Goal: Task Accomplishment & Management: Manage account settings

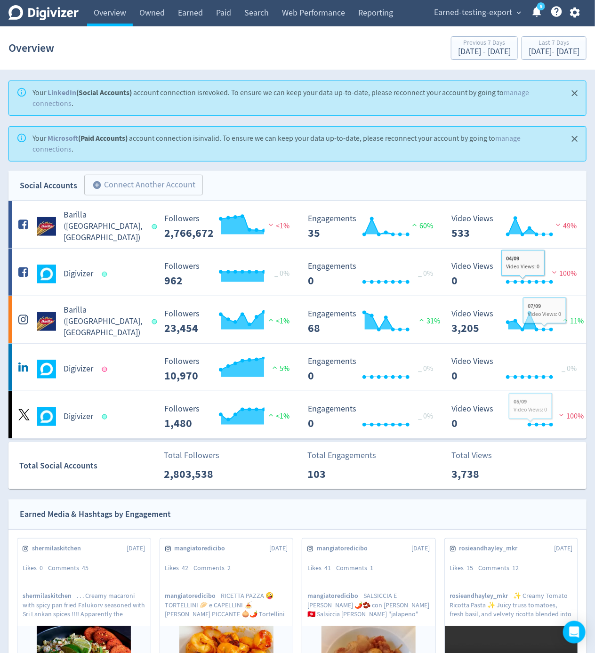
click at [568, 12] on button "button" at bounding box center [575, 12] width 24 height 13
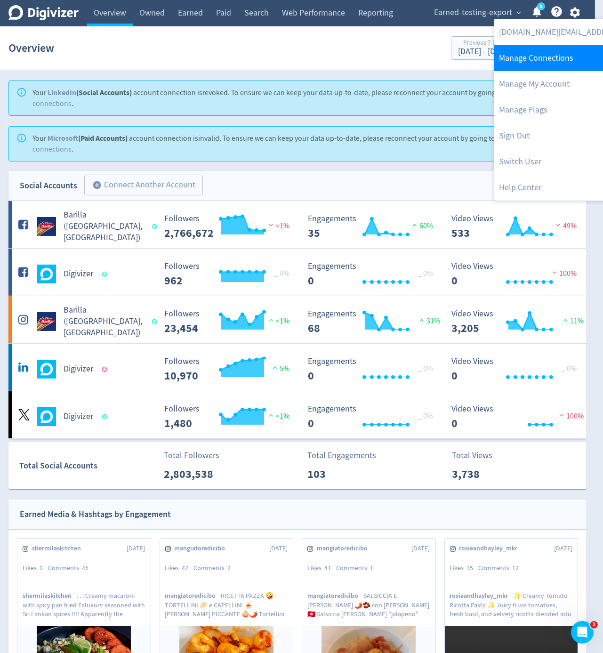
click at [557, 57] on link "Manage Connections" at bounding box center [590, 58] width 192 height 26
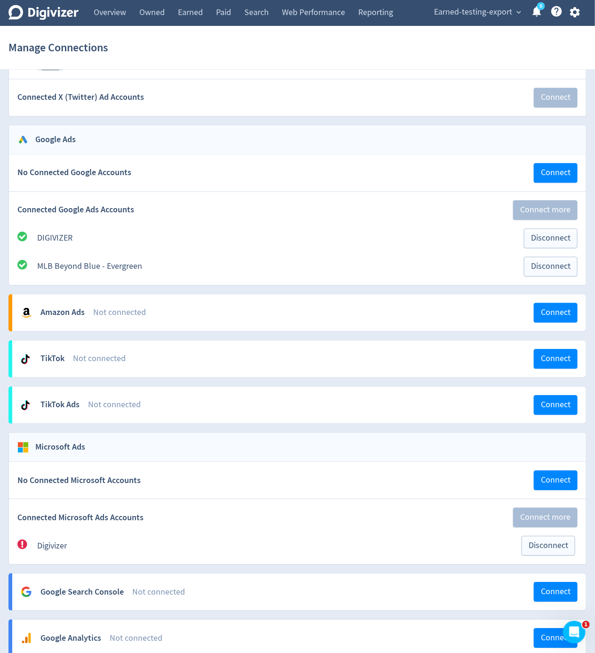
scroll to position [787, 0]
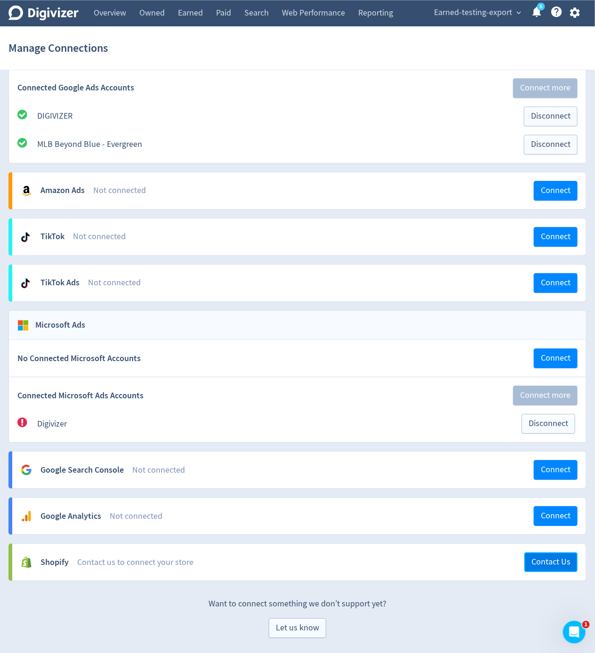
click at [530, 561] on button "Contact Us" at bounding box center [551, 562] width 53 height 20
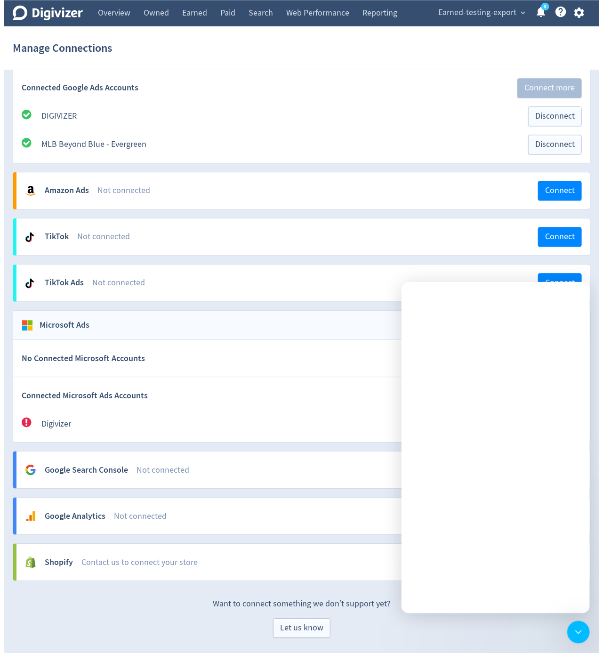
scroll to position [0, 0]
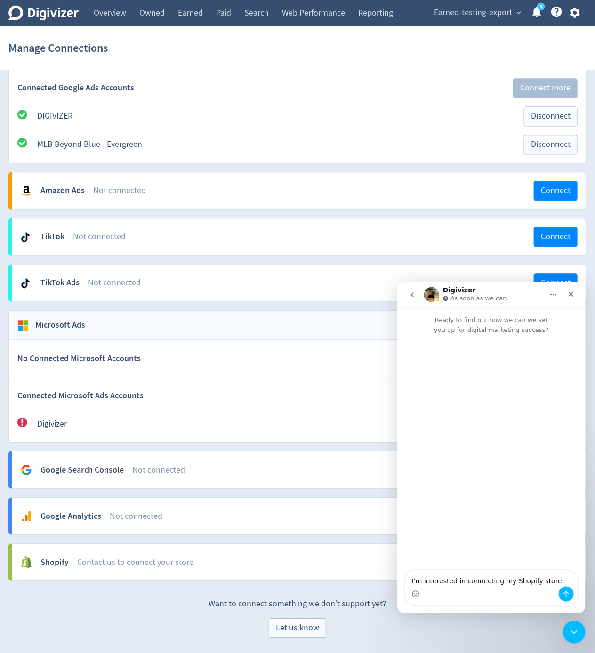
drag, startPoint x: 513, startPoint y: 2, endPoint x: 517, endPoint y: 13, distance: 11.5
click at [515, 10] on div "Earned-testing-export expand_more 5 Help Center - Searchable support on using D…" at bounding box center [505, 13] width 163 height 26
click at [517, 13] on span "expand_more" at bounding box center [519, 12] width 8 height 8
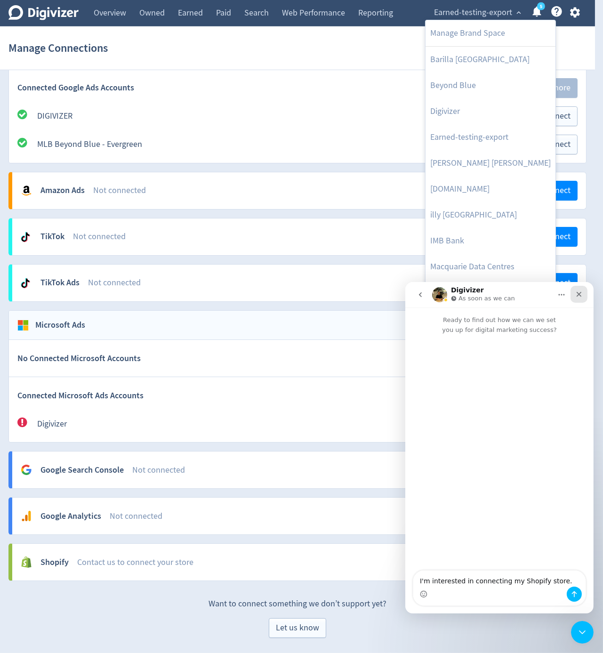
click at [585, 297] on div "Close" at bounding box center [578, 293] width 17 height 17
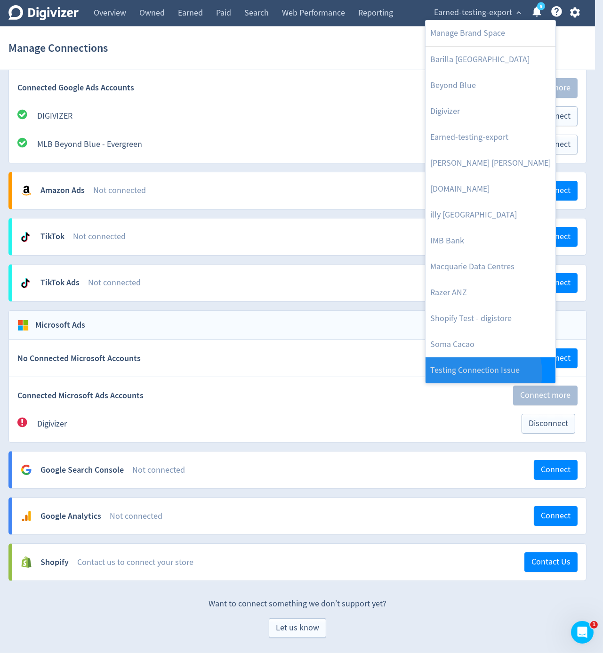
click at [483, 373] on link "Testing Connection Issue" at bounding box center [491, 370] width 130 height 26
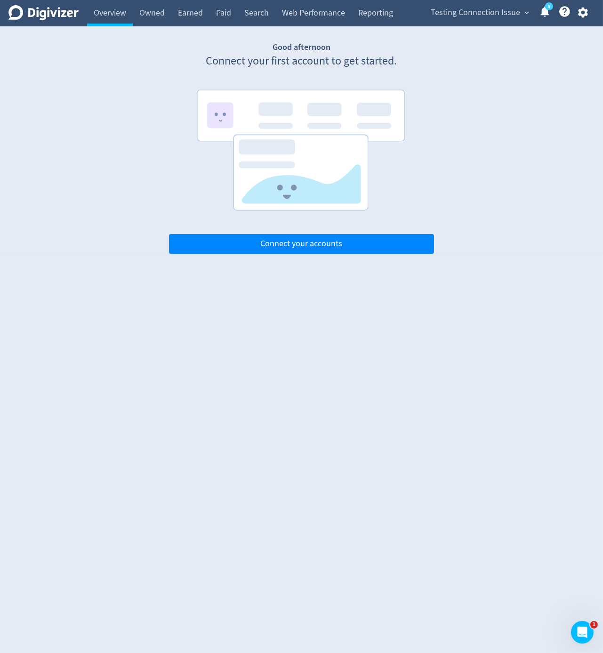
click at [587, 10] on icon "button" at bounding box center [583, 13] width 10 height 10
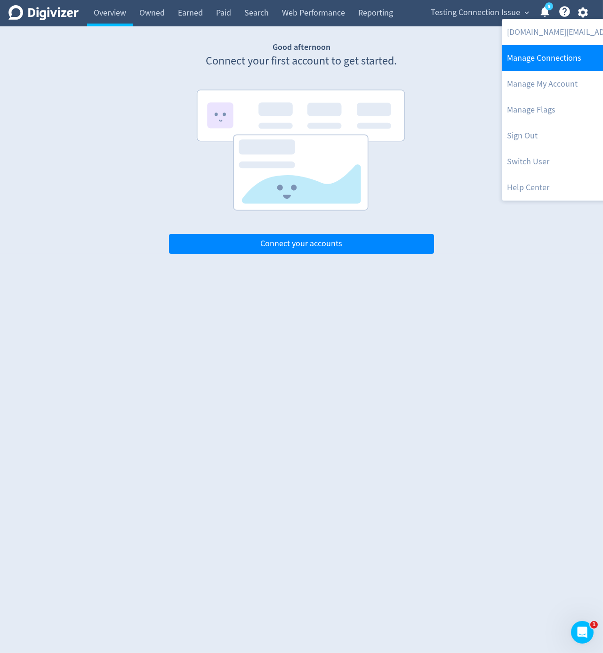
click at [559, 64] on link "Manage Connections" at bounding box center [598, 58] width 192 height 26
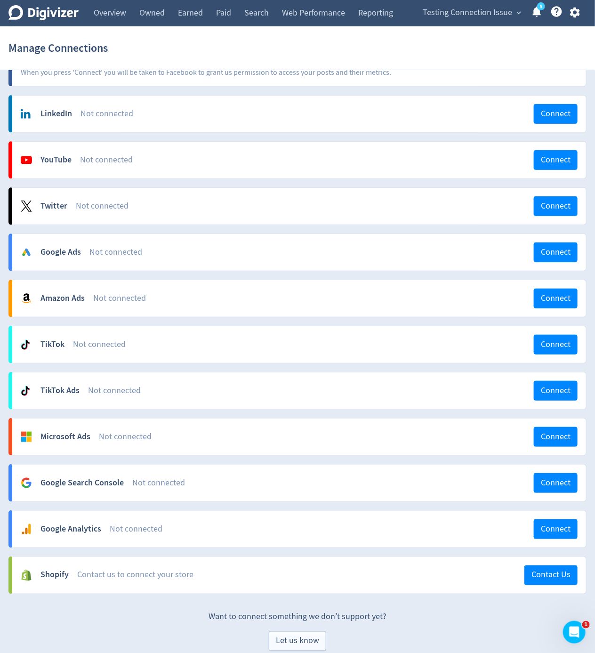
scroll to position [107, 0]
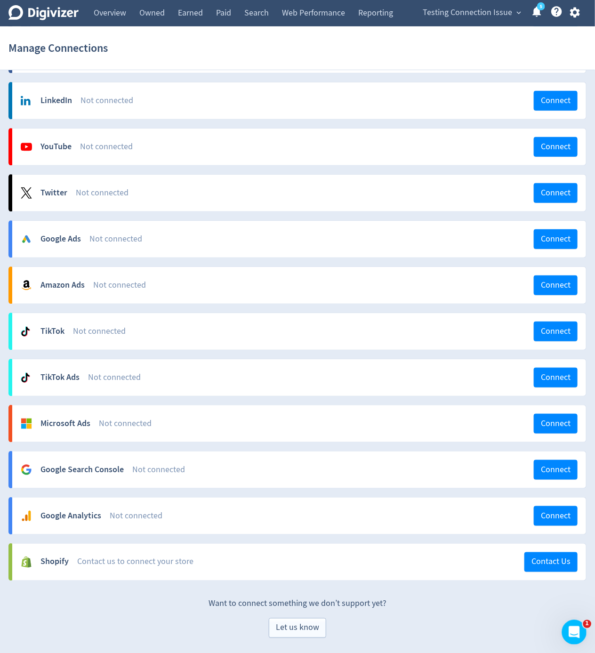
click at [562, 630] on html at bounding box center [573, 631] width 23 height 23
click at [554, 559] on span "Contact Us" at bounding box center [551, 562] width 39 height 8
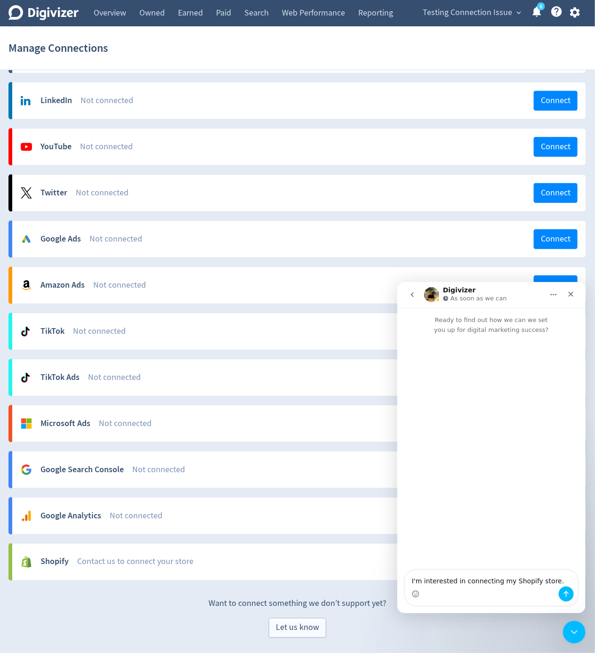
click at [512, 641] on html "Digivizer Logo Mark Digivizer Logo Overview Owned Earned Paid Search Web Perfor…" at bounding box center [297, 273] width 595 height 759
click at [300, 624] on span "Let us know" at bounding box center [297, 628] width 43 height 8
click at [573, 628] on icon "Close Intercom Messenger" at bounding box center [572, 630] width 11 height 11
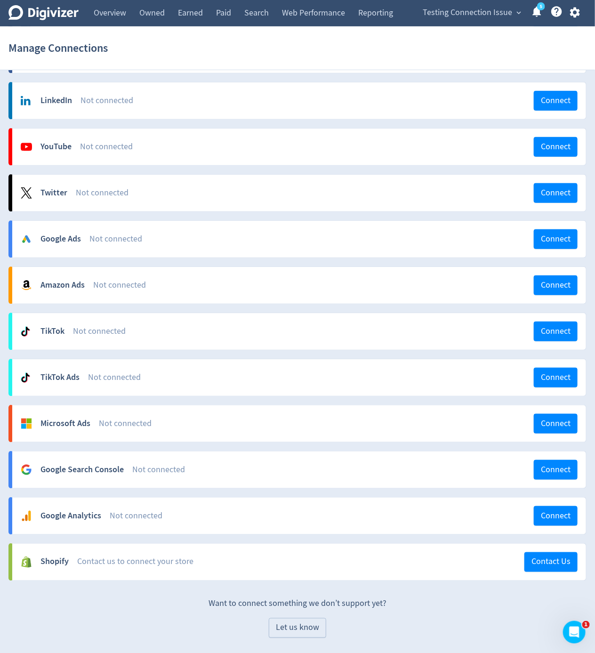
click at [312, 631] on span "Let us know" at bounding box center [297, 628] width 43 height 8
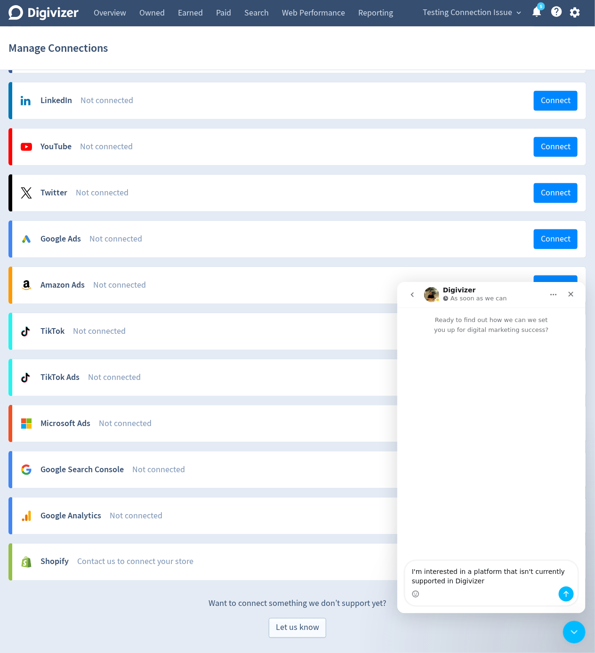
click at [476, 627] on div "Let us know" at bounding box center [297, 628] width 578 height 20
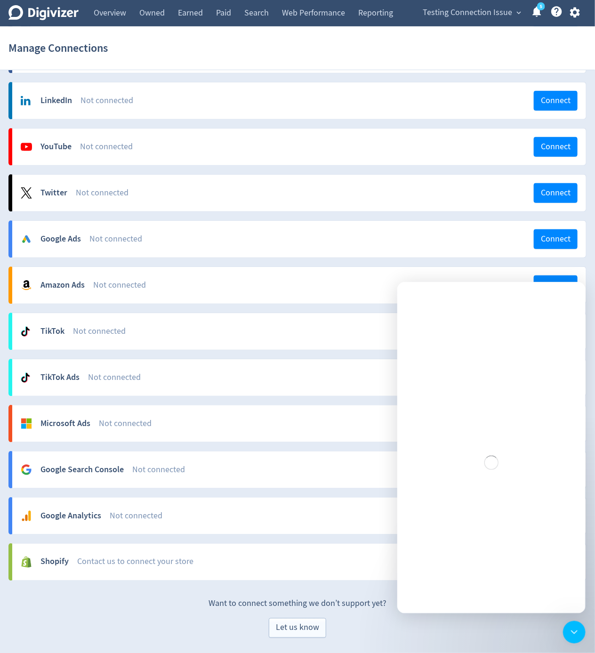
click at [384, 598] on p "Want to connect something we don’t support yet?" at bounding box center [297, 599] width 578 height 20
drag, startPoint x: 400, startPoint y: 630, endPoint x: 401, endPoint y: 639, distance: 9.4
click at [400, 637] on div "Let us know" at bounding box center [297, 628] width 578 height 20
click at [563, 293] on div "Close" at bounding box center [570, 293] width 17 height 17
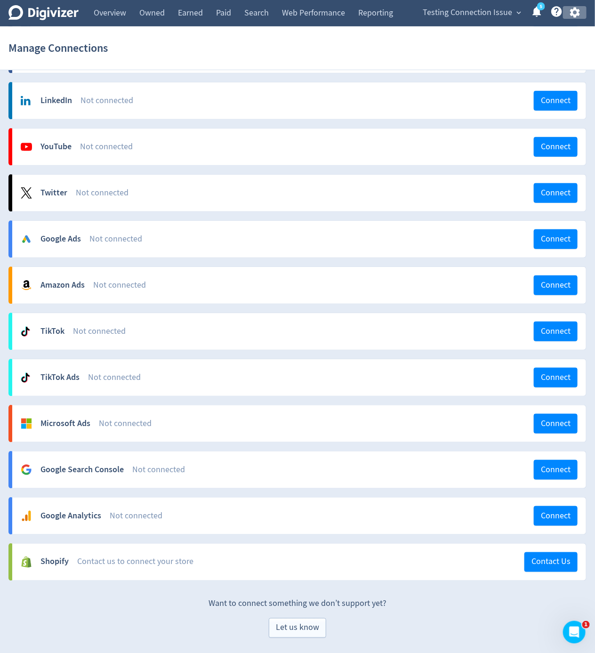
click at [572, 11] on icon "button" at bounding box center [575, 13] width 10 height 10
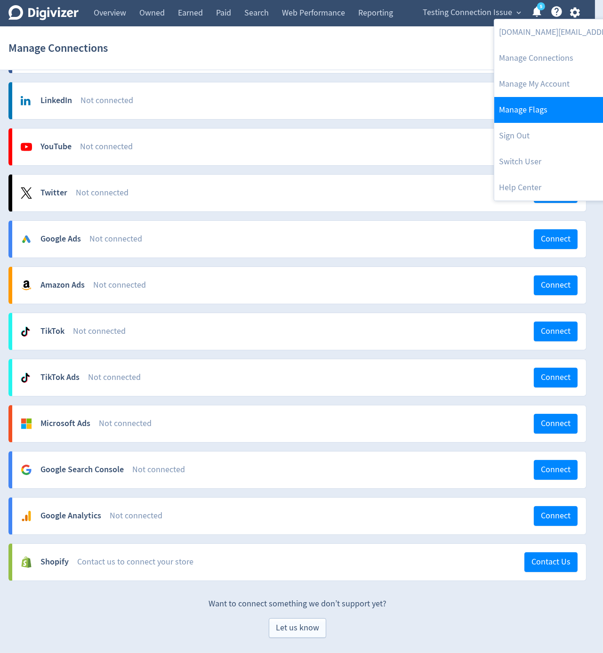
click at [548, 111] on link "Manage Flags" at bounding box center [590, 110] width 192 height 26
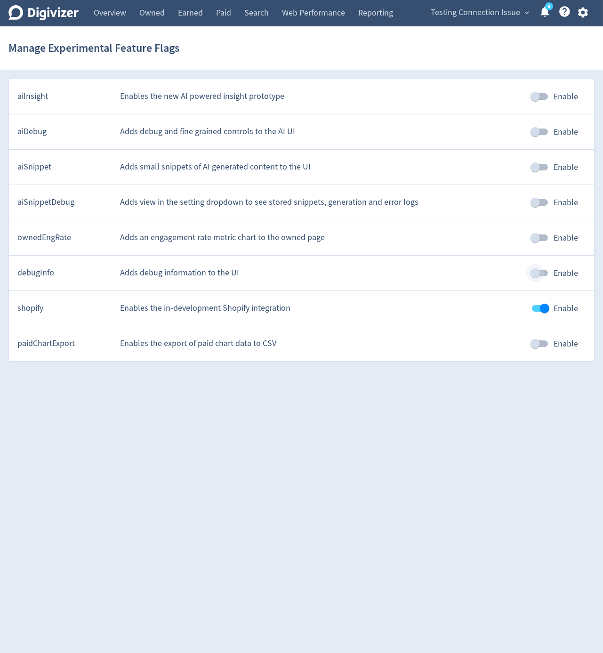
click at [546, 270] on input "Enable" at bounding box center [535, 273] width 54 height 18
checkbox input "true"
click at [579, 19] on div "Testing Connection Issue expand_more 5 Help Center - Searchable support on usin…" at bounding box center [507, 13] width 174 height 26
click at [582, 15] on icon "button" at bounding box center [583, 13] width 10 height 10
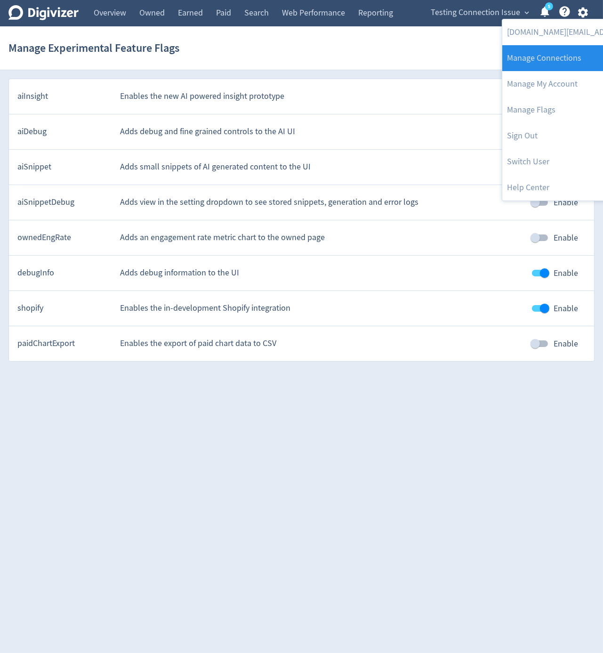
click at [574, 53] on link "Manage Connections" at bounding box center [598, 58] width 192 height 26
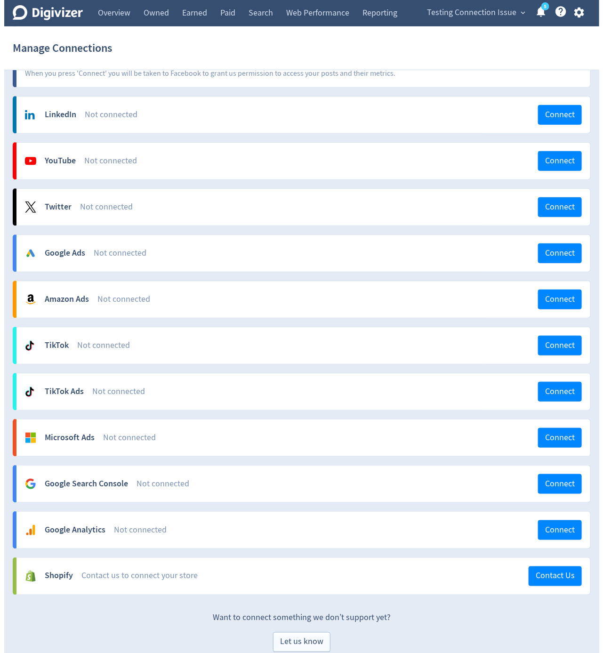
scroll to position [107, 0]
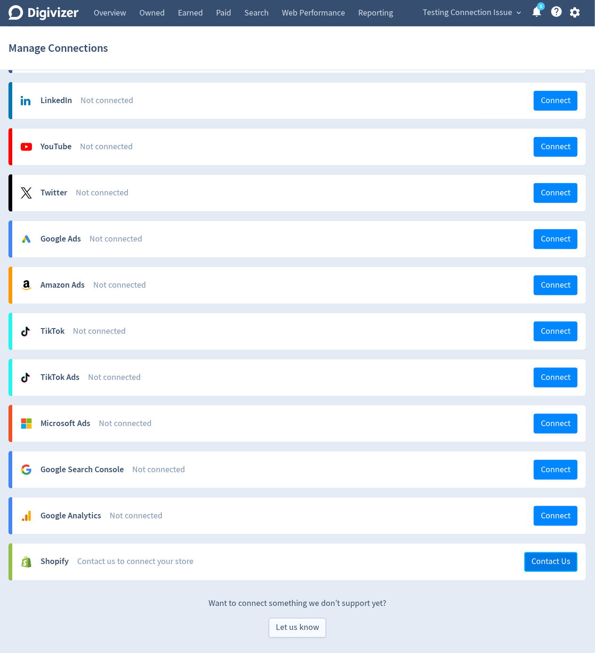
click at [567, 563] on span "Contact Us" at bounding box center [551, 562] width 39 height 8
click at [580, 16] on icon "button" at bounding box center [575, 12] width 13 height 13
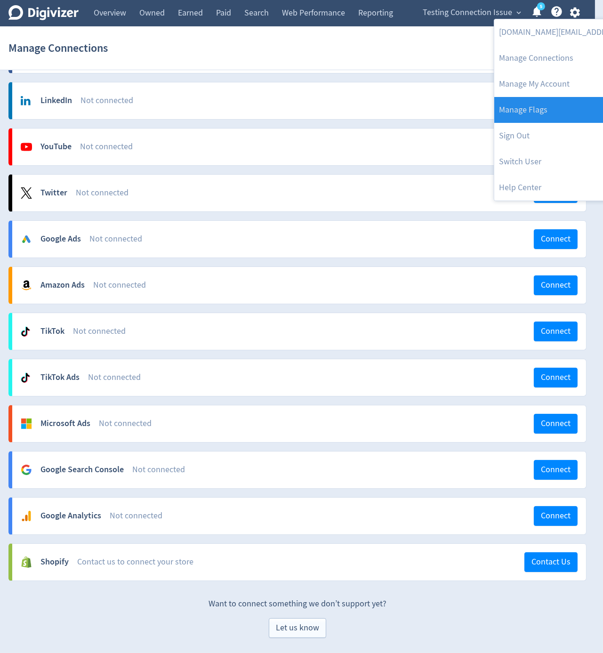
click at [561, 108] on link "Manage Flags" at bounding box center [590, 110] width 192 height 26
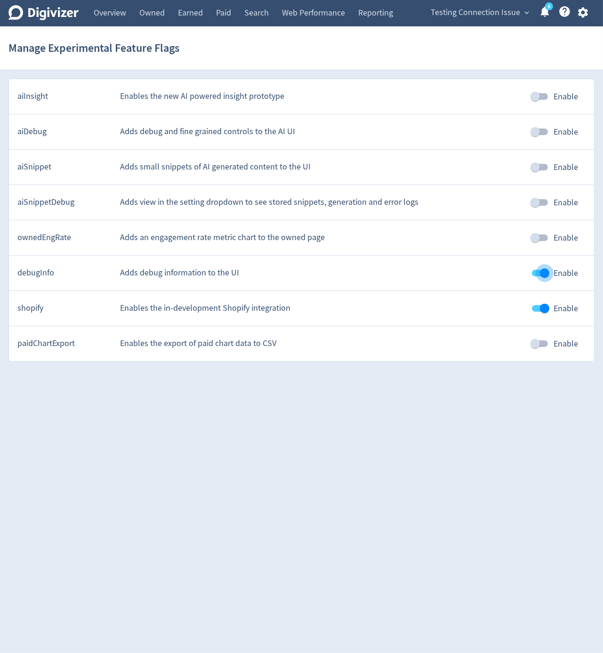
click at [533, 265] on input "Enable" at bounding box center [545, 273] width 54 height 18
checkbox input "false"
click at [583, 14] on icon "button" at bounding box center [583, 12] width 13 height 13
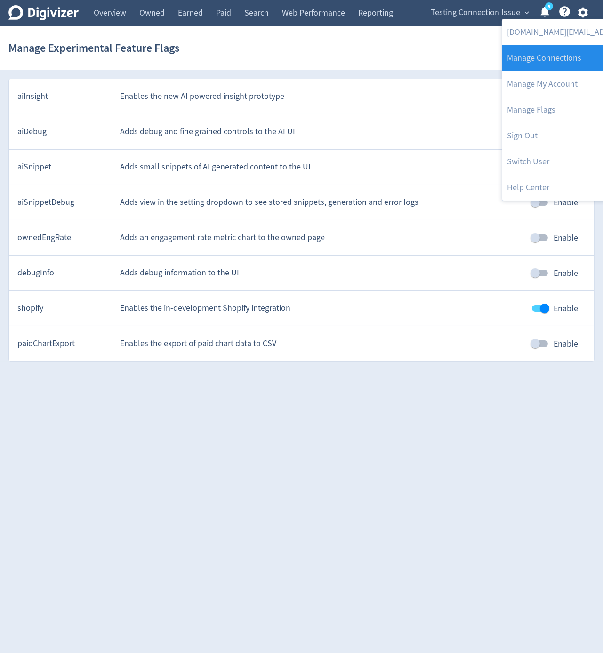
click at [576, 57] on link "Manage Connections" at bounding box center [598, 58] width 192 height 26
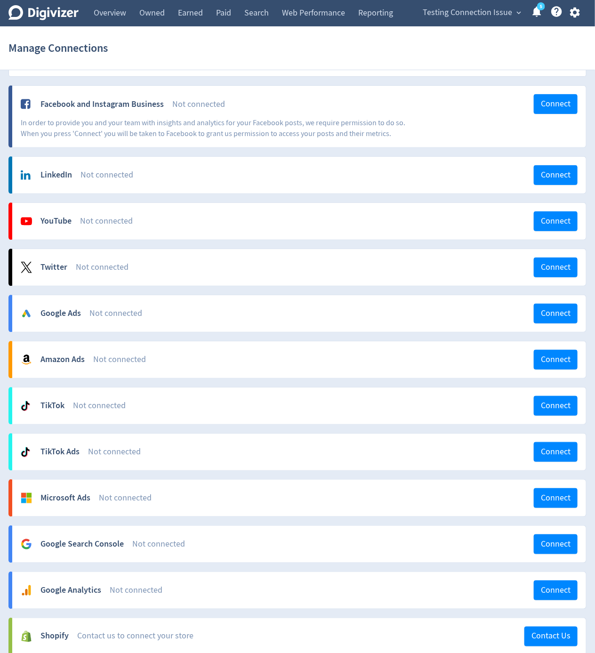
scroll to position [107, 0]
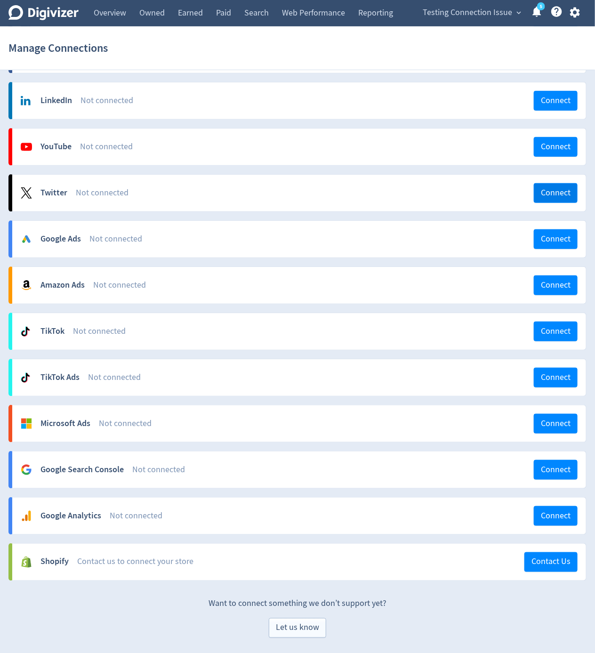
drag, startPoint x: 553, startPoint y: 631, endPoint x: 539, endPoint y: 194, distance: 436.7
click at [553, 624] on div "Let us know" at bounding box center [297, 628] width 578 height 20
click at [328, 18] on link "Web Performance" at bounding box center [313, 13] width 76 height 26
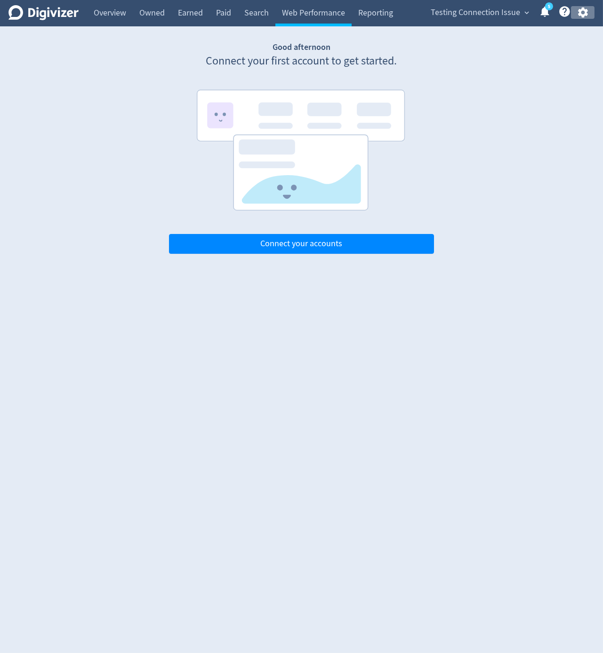
drag, startPoint x: 577, startPoint y: 10, endPoint x: 580, endPoint y: 16, distance: 6.7
click at [580, 15] on icon "button" at bounding box center [583, 12] width 13 height 13
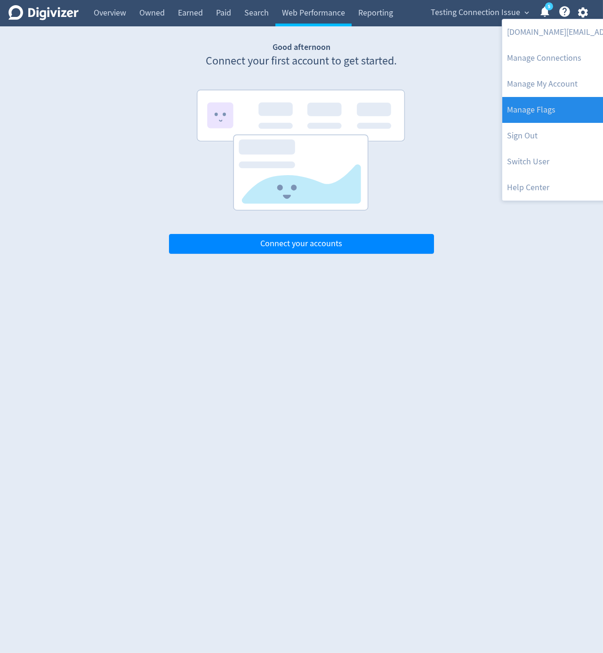
click at [565, 109] on link "Manage Flags" at bounding box center [598, 110] width 192 height 26
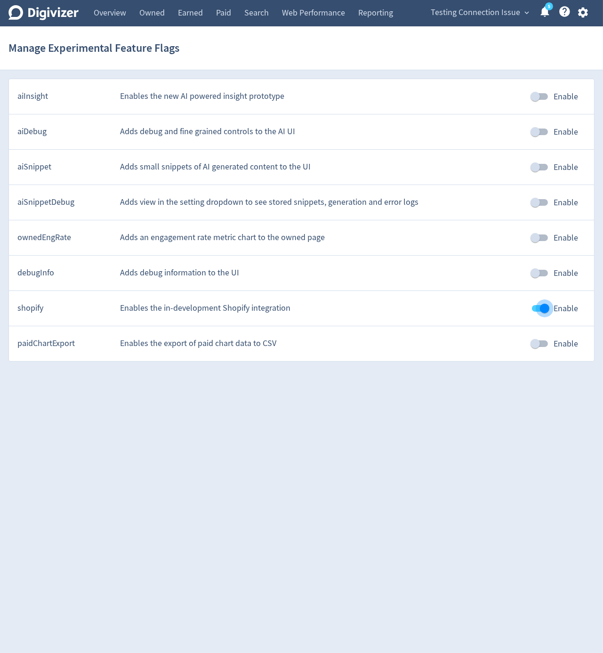
click at [544, 314] on input "Enable" at bounding box center [545, 308] width 54 height 18
checkbox input "false"
click at [589, 15] on icon "button" at bounding box center [583, 12] width 13 height 13
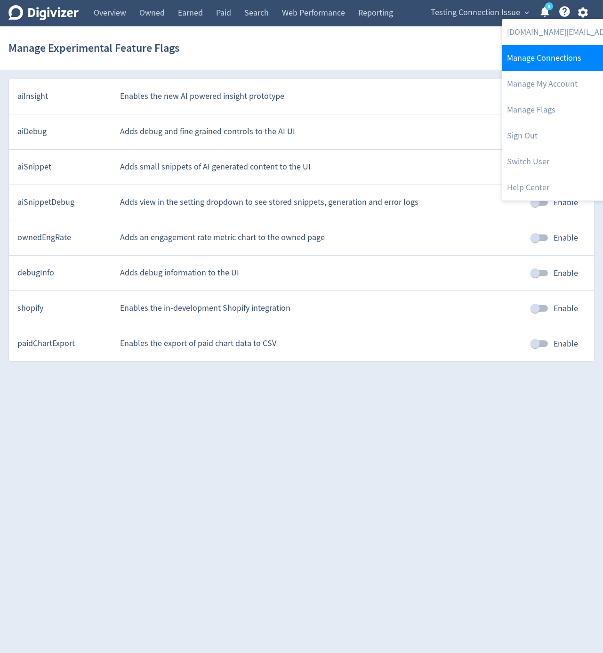
click at [577, 57] on link "Manage Connections" at bounding box center [598, 58] width 192 height 26
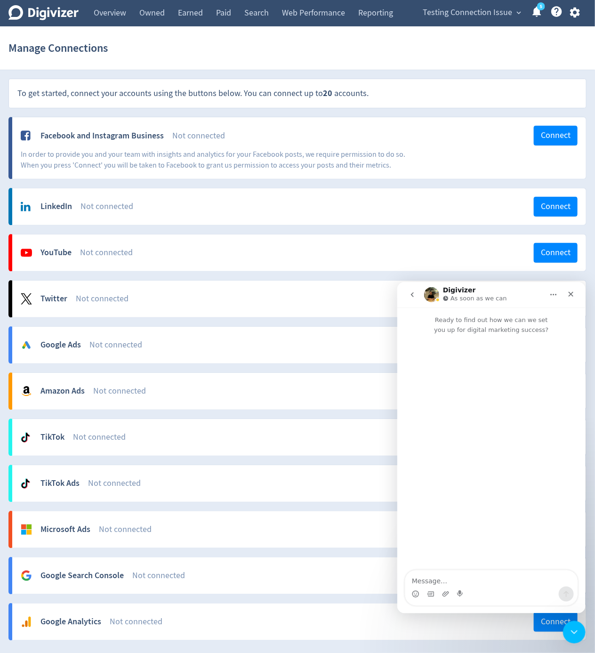
click at [573, 18] on icon "button" at bounding box center [575, 12] width 13 height 13
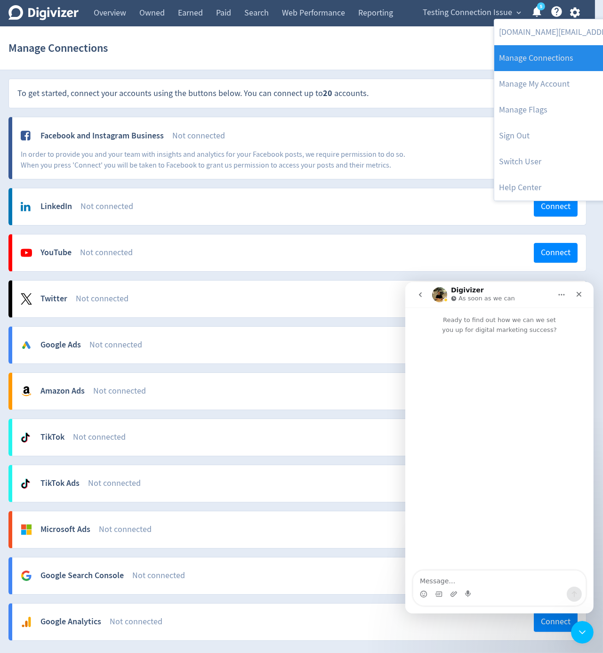
click at [566, 52] on link "Manage Connections" at bounding box center [590, 58] width 192 height 26
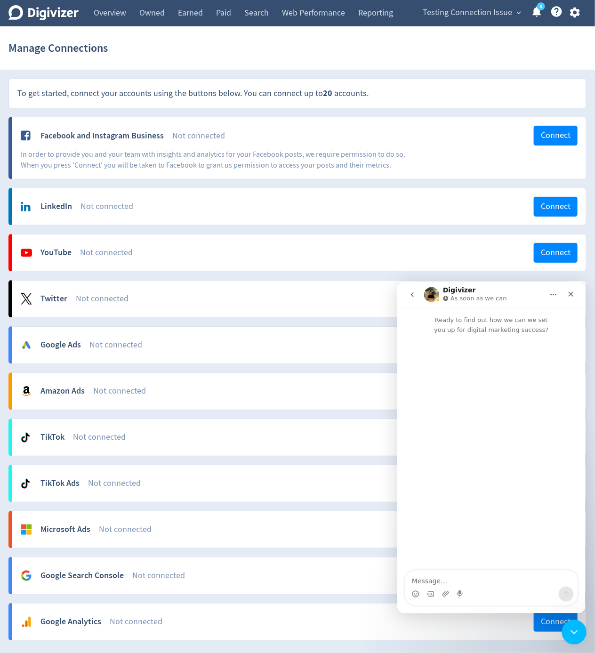
drag, startPoint x: 573, startPoint y: 624, endPoint x: 1135, endPoint y: 1229, distance: 825.9
click at [573, 622] on div "Close Intercom Messenger" at bounding box center [573, 631] width 23 height 23
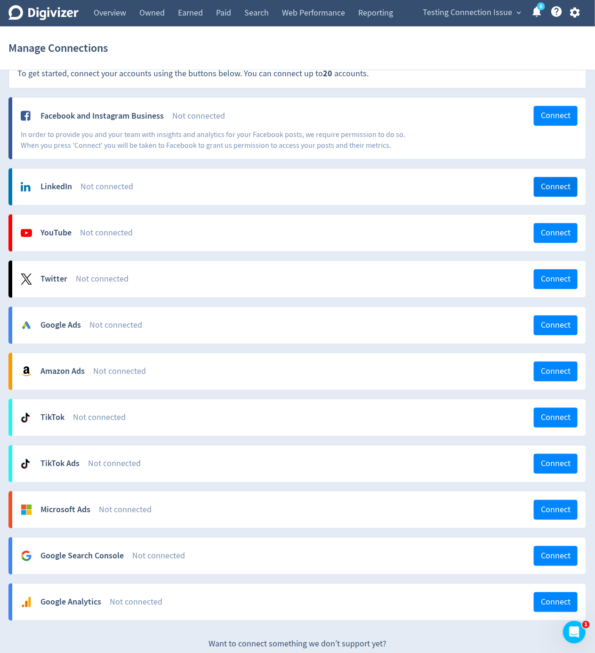
scroll to position [62, 0]
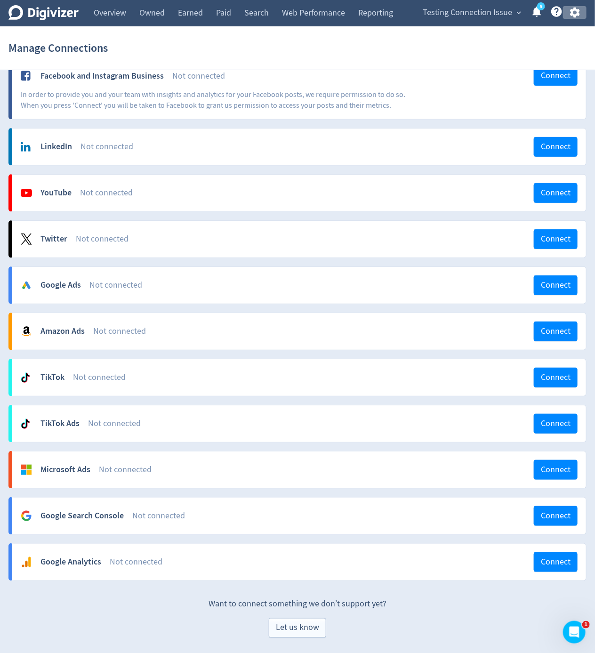
click at [574, 11] on icon "button" at bounding box center [575, 12] width 13 height 13
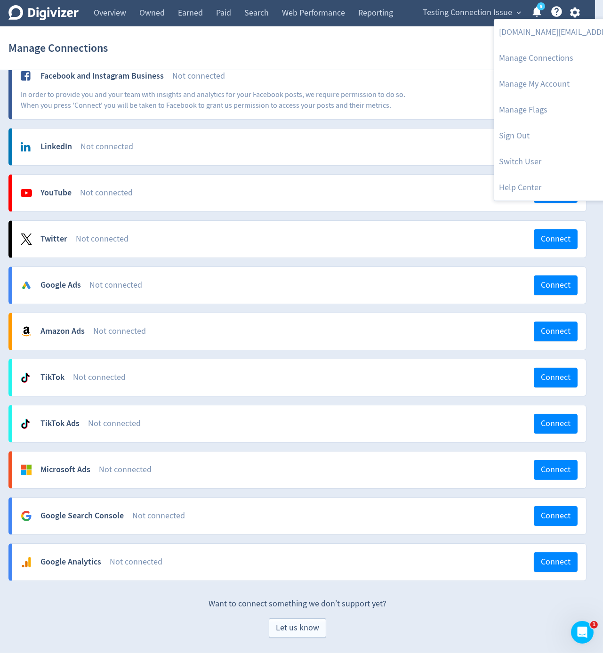
click at [332, 23] on div at bounding box center [301, 326] width 603 height 653
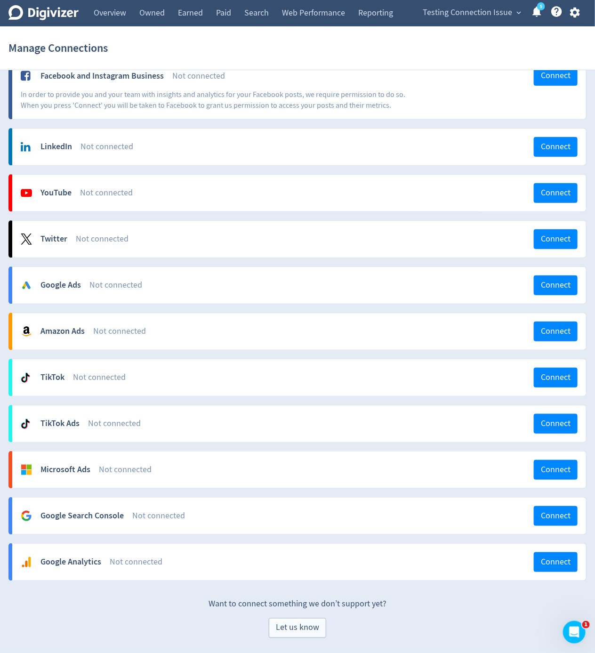
click at [333, 17] on div "ikjun.im@digivizer.com Manage Connections Manage My Account Manage Flags Sign O…" at bounding box center [297, 326] width 595 height 653
click at [335, 12] on link "Web Performance" at bounding box center [313, 13] width 76 height 26
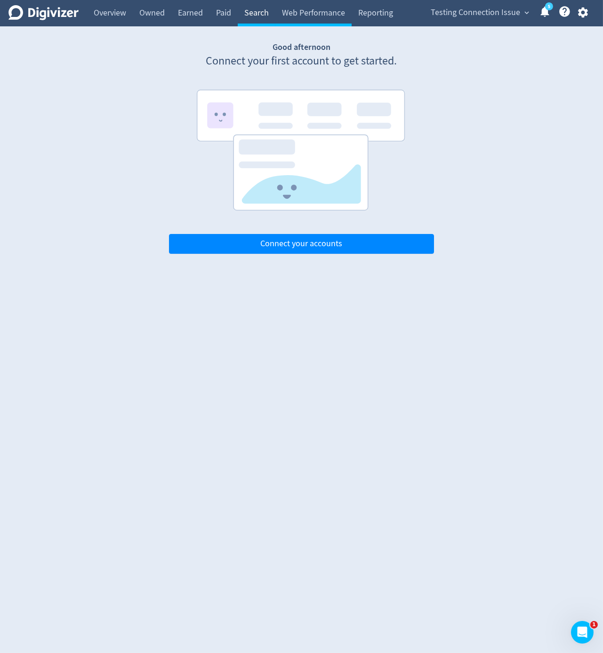
click at [242, 21] on link "Search" at bounding box center [257, 13] width 38 height 26
click at [571, 15] on button "button" at bounding box center [583, 12] width 24 height 13
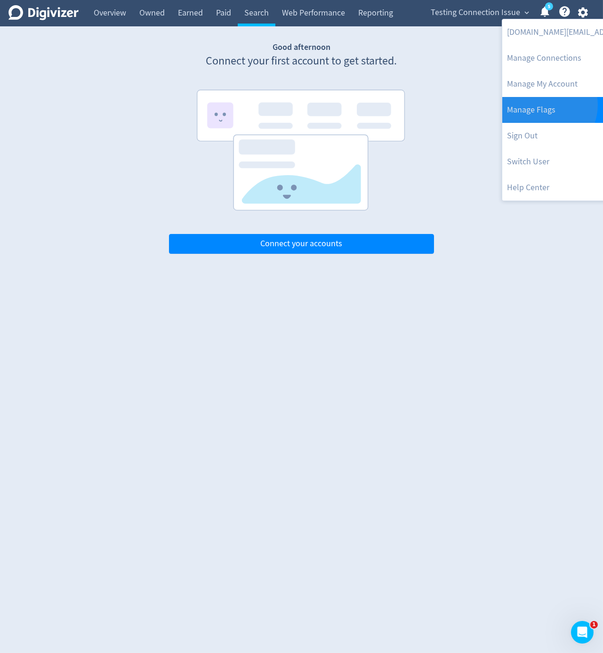
click at [543, 105] on link "Manage Flags" at bounding box center [598, 110] width 192 height 26
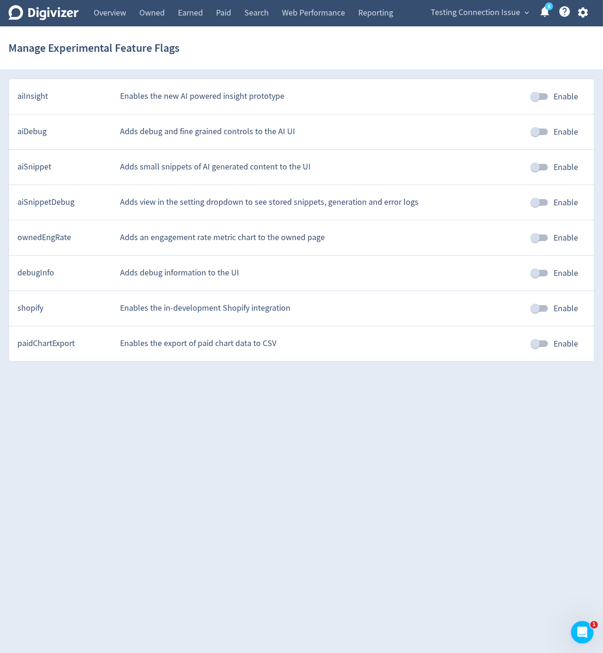
click at [544, 308] on input "Enable" at bounding box center [535, 308] width 54 height 18
checkbox input "true"
click at [590, 8] on button "button" at bounding box center [583, 12] width 24 height 13
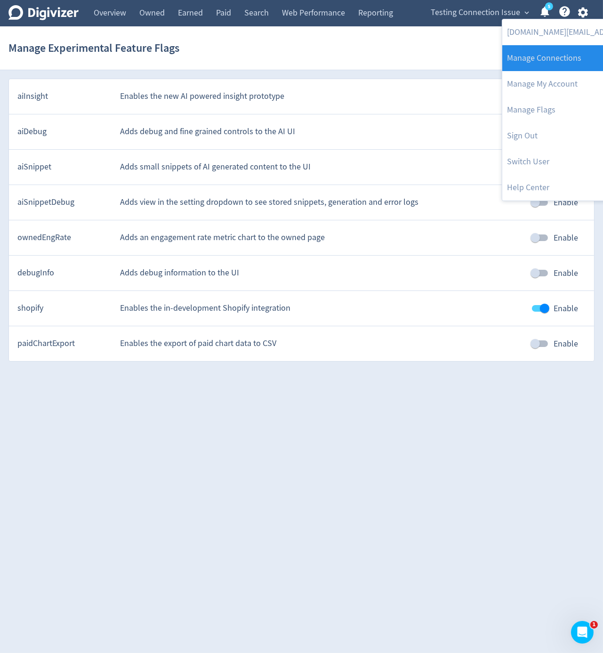
click at [571, 59] on link "Manage Connections" at bounding box center [598, 58] width 192 height 26
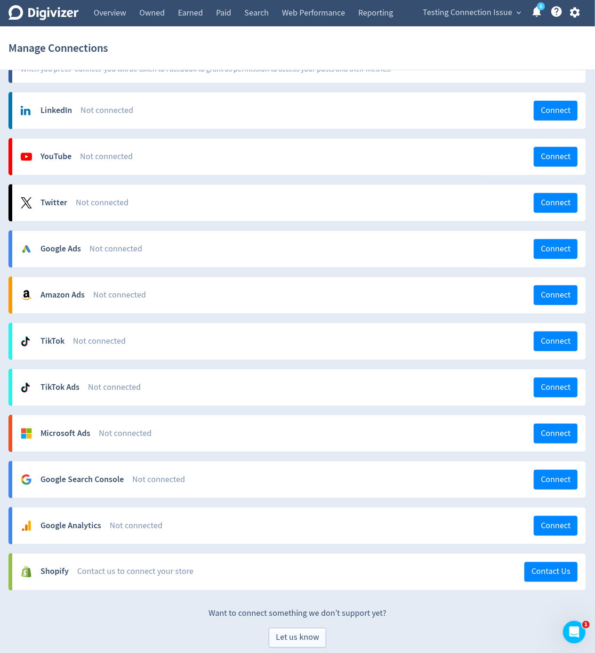
scroll to position [107, 0]
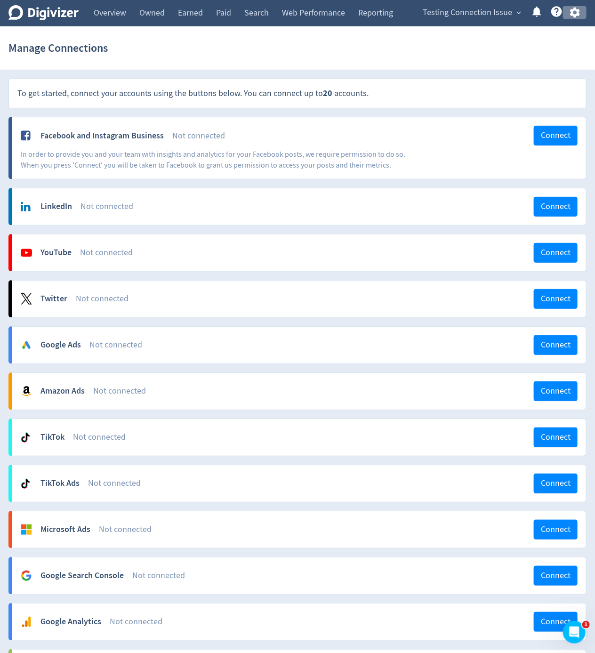
click at [573, 16] on icon "button" at bounding box center [575, 13] width 10 height 10
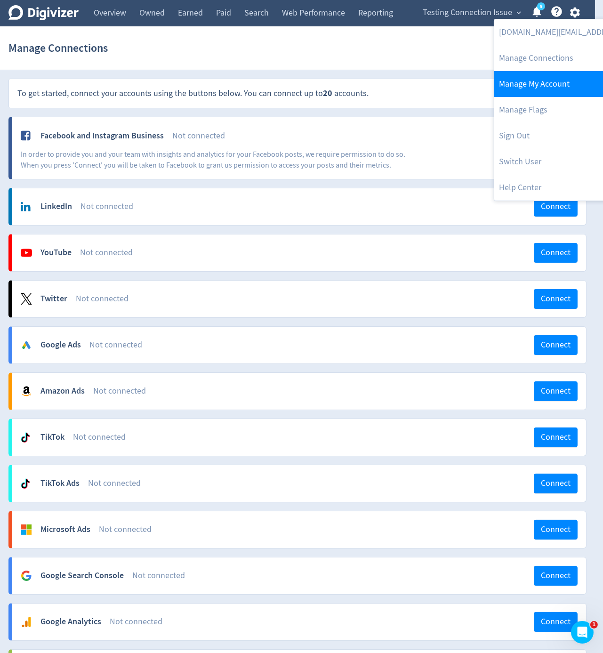
scroll to position [107, 0]
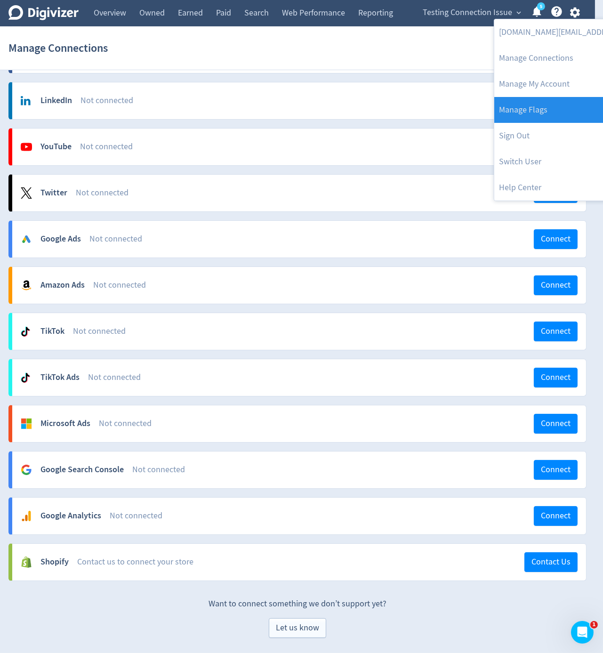
click at [560, 100] on link "Manage Flags" at bounding box center [590, 110] width 192 height 26
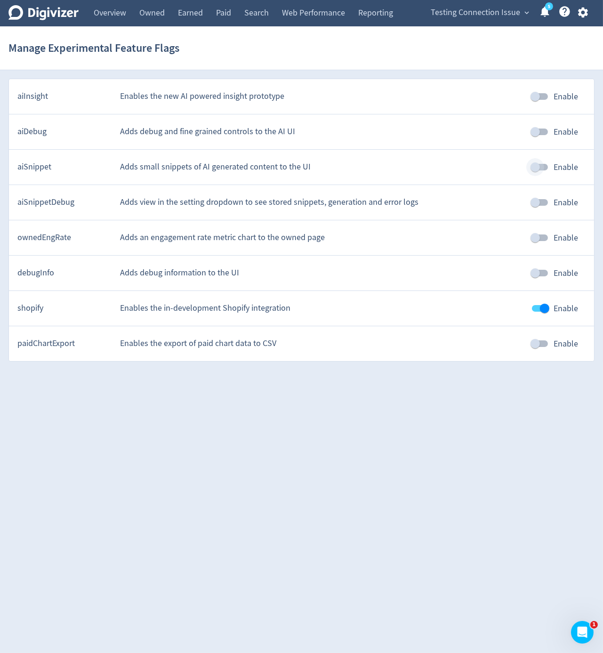
click at [534, 170] on input "Enable" at bounding box center [535, 167] width 54 height 18
checkbox input "true"
click at [581, 15] on icon "button" at bounding box center [583, 13] width 10 height 10
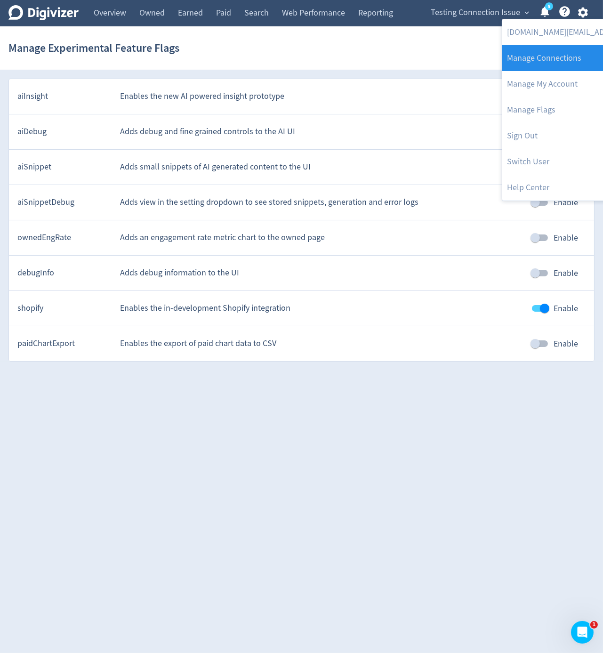
click at [571, 64] on link "Manage Connections" at bounding box center [598, 58] width 192 height 26
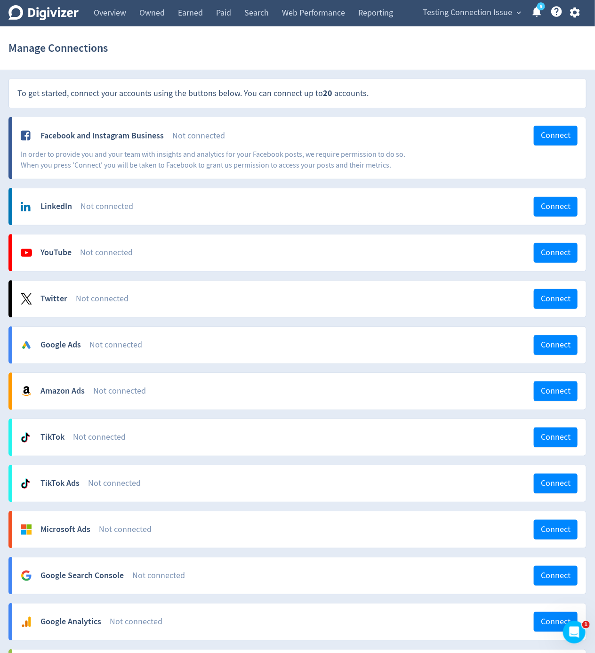
click at [582, 16] on button "button" at bounding box center [575, 12] width 24 height 13
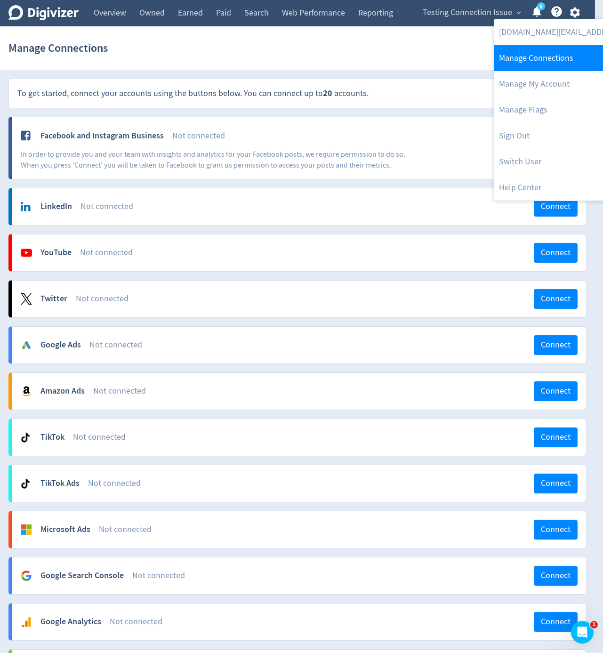
click at [568, 61] on link "Manage Connections" at bounding box center [590, 58] width 192 height 26
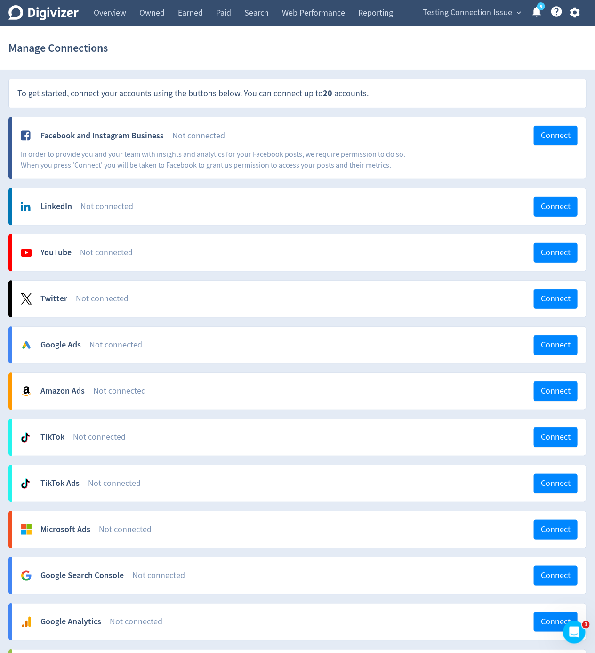
click at [576, 19] on div "Testing Connection Issue expand_more 5 Help Center - Searchable support on usin…" at bounding box center [499, 13] width 174 height 26
click at [576, 12] on icon "button" at bounding box center [575, 12] width 13 height 13
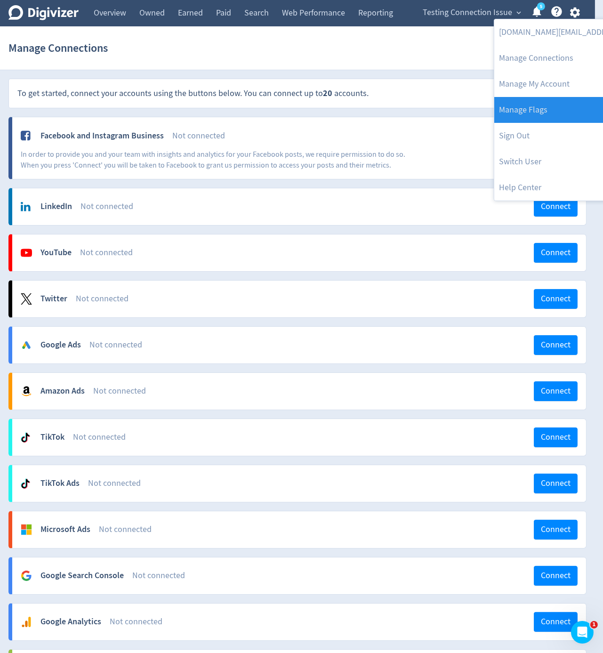
click at [567, 111] on link "Manage Flags" at bounding box center [590, 110] width 192 height 26
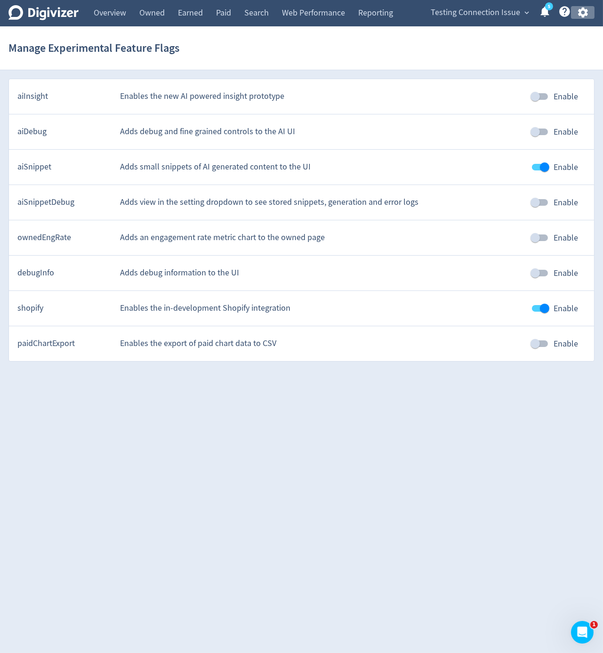
click at [584, 15] on icon "button" at bounding box center [583, 13] width 10 height 10
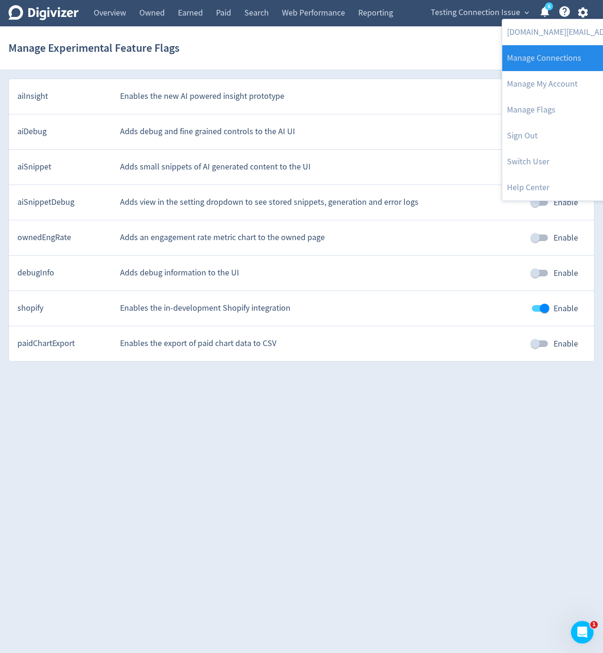
click at [570, 52] on link "Manage Connections" at bounding box center [598, 58] width 192 height 26
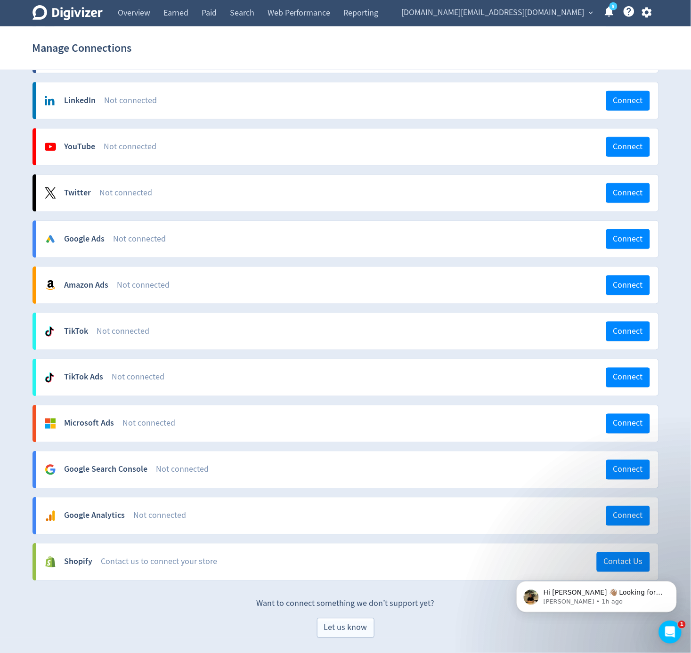
scroll to position [107, 0]
